Goal: Information Seeking & Learning: Understand process/instructions

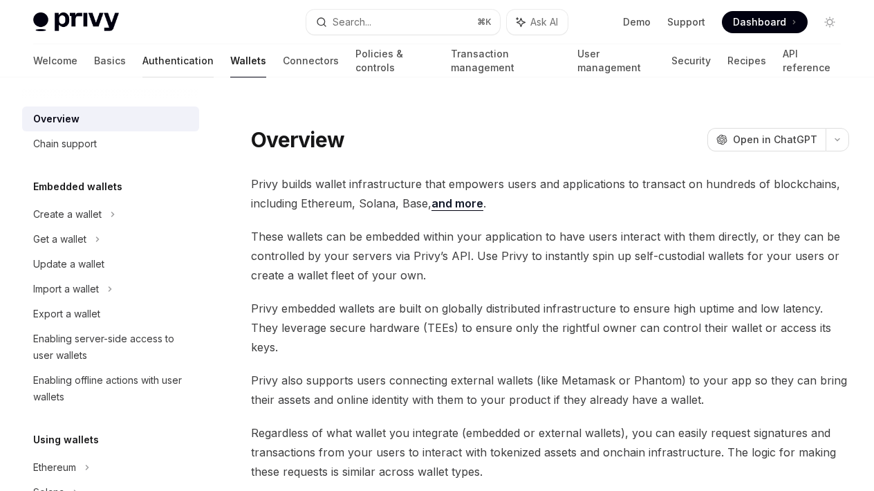
click at [142, 62] on link "Authentication" at bounding box center [177, 60] width 71 height 33
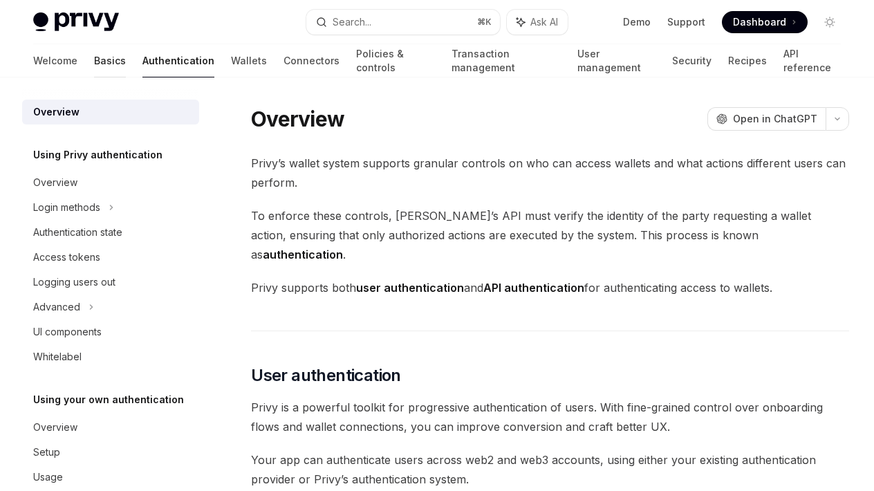
click at [94, 57] on link "Basics" at bounding box center [110, 60] width 32 height 33
type textarea "*"
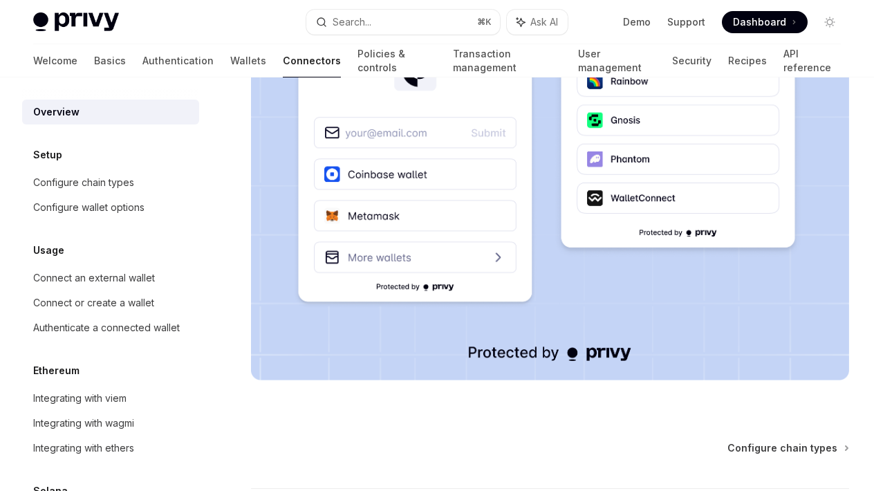
scroll to position [364, 0]
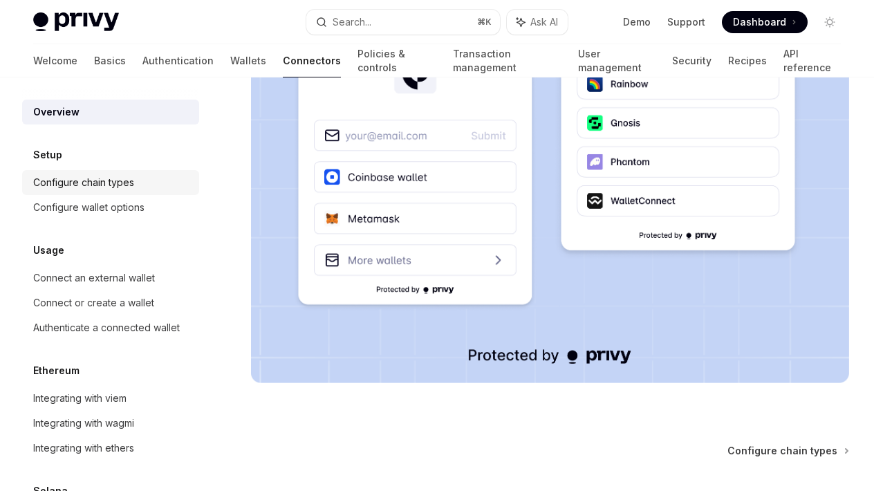
click at [84, 182] on div "Configure chain types" at bounding box center [83, 182] width 101 height 17
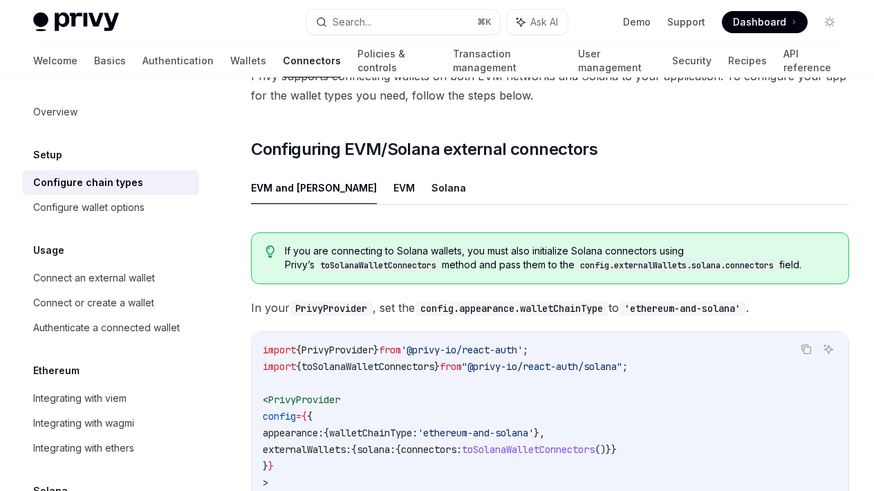
scroll to position [108, 0]
click at [97, 214] on div "Configure wallet options" at bounding box center [88, 207] width 111 height 17
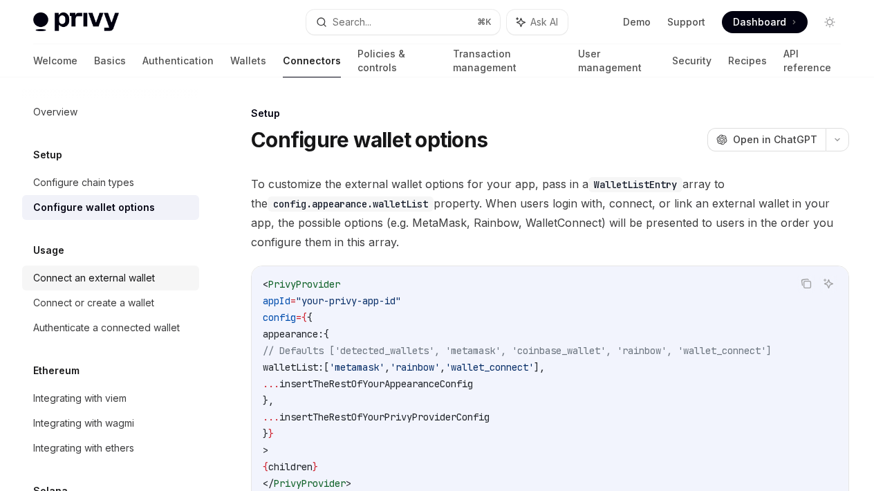
click at [82, 277] on div "Connect an external wallet" at bounding box center [94, 278] width 122 height 17
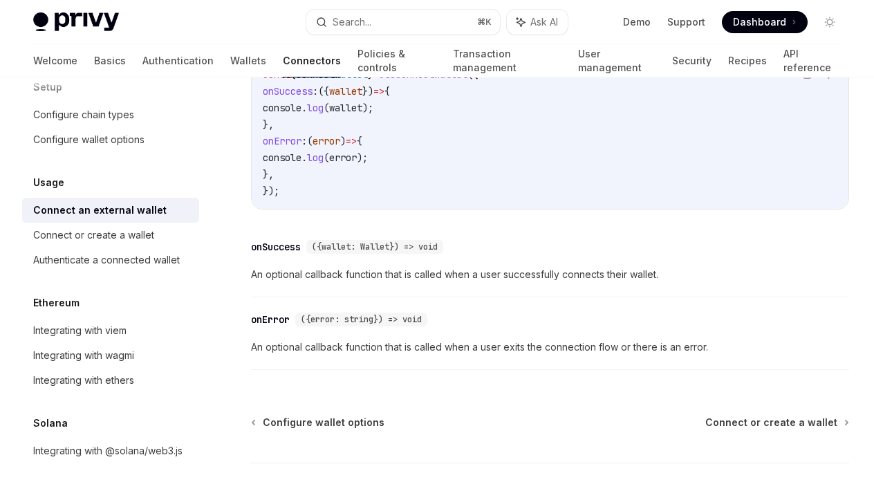
scroll to position [916, 0]
click at [115, 264] on div "Authenticate a connected wallet" at bounding box center [106, 260] width 147 height 17
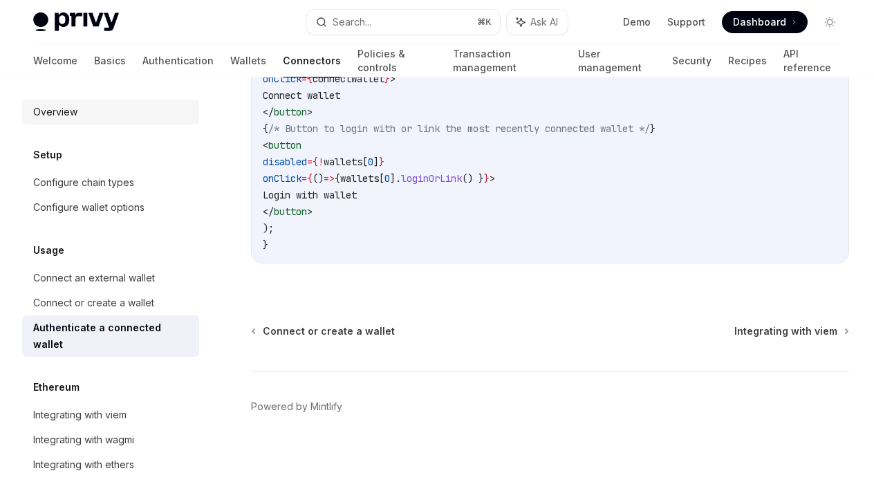
click at [86, 123] on link "Overview" at bounding box center [110, 112] width 177 height 25
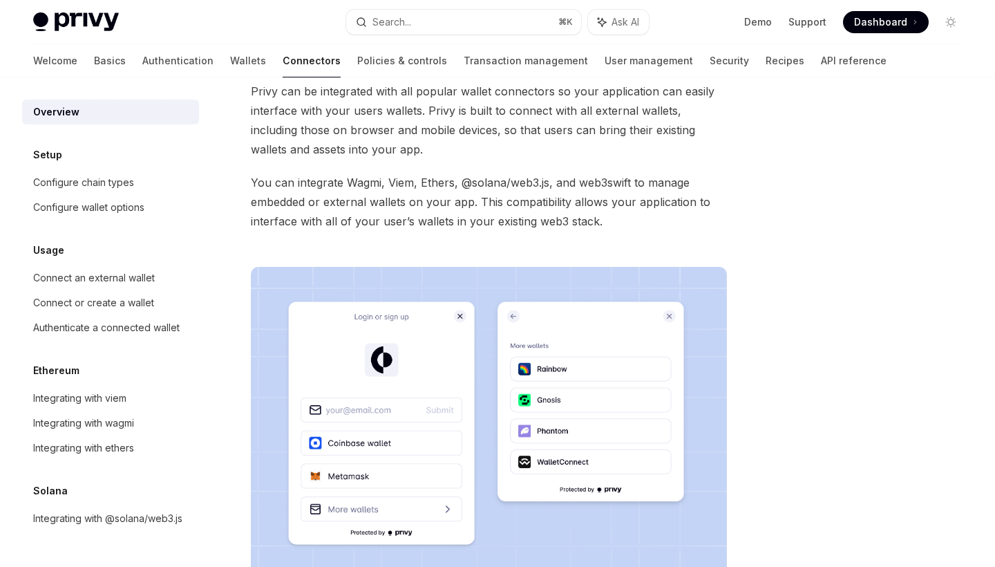
scroll to position [75, 0]
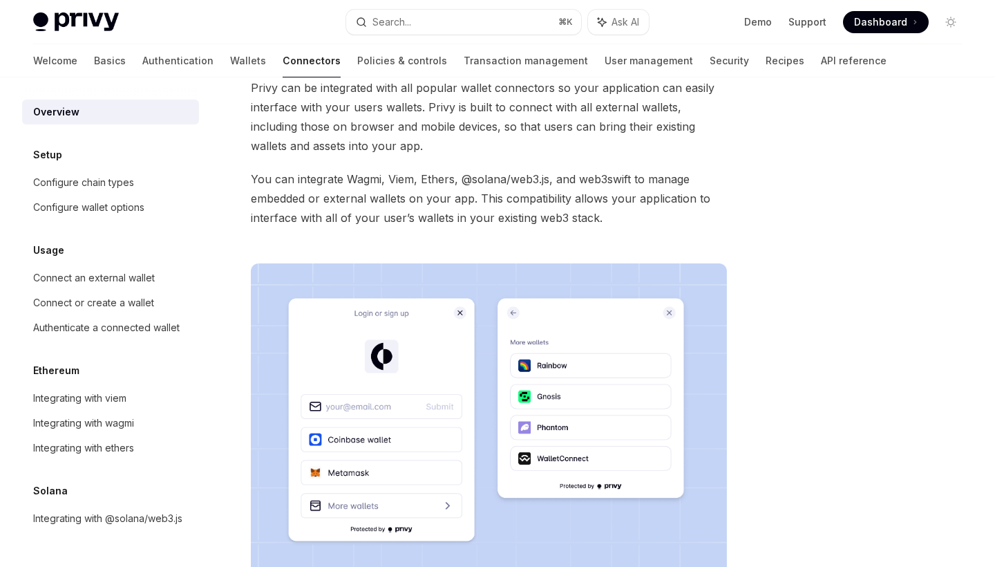
click at [737, 309] on div "Overview OpenAI Open in ChatGPT OpenAI Open in ChatGPT Privy can be integrated …" at bounding box center [497, 416] width 951 height 829
click at [758, 19] on link "Demo" at bounding box center [758, 22] width 28 height 14
type textarea "*"
